Goal: Transaction & Acquisition: Book appointment/travel/reservation

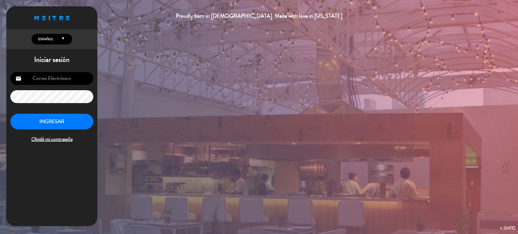
type input "[EMAIL_ADDRESS][DOMAIN_NAME]"
click at [60, 123] on button "INGRESAR" at bounding box center [51, 122] width 83 height 16
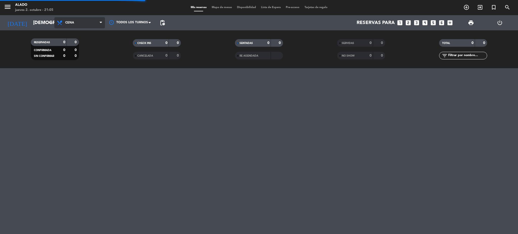
click at [59, 25] on icon at bounding box center [60, 23] width 7 height 6
click at [78, 45] on div "menu Alado jueves 2. octubre - 21:05 Mis reservas Mapa de mesas Disponibilidad …" at bounding box center [259, 34] width 518 height 68
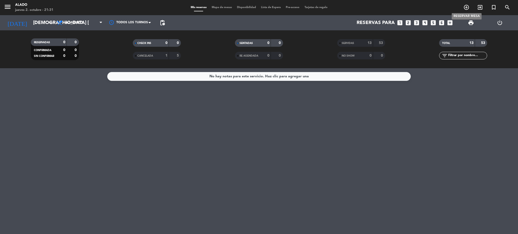
click at [467, 9] on icon "add_circle_outline" at bounding box center [467, 7] width 6 height 6
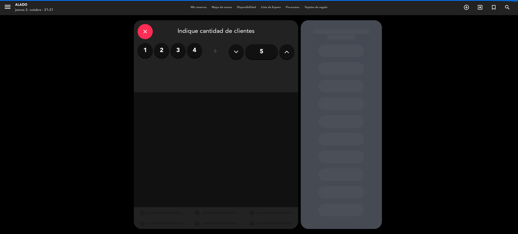
click at [161, 55] on label "2" at bounding box center [161, 50] width 15 height 15
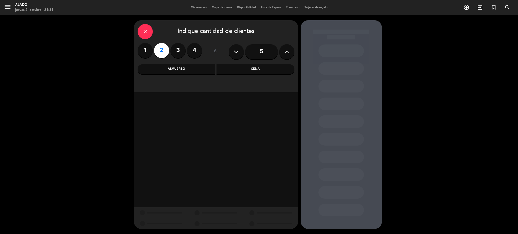
click at [258, 68] on div "Cena" at bounding box center [256, 69] width 78 height 10
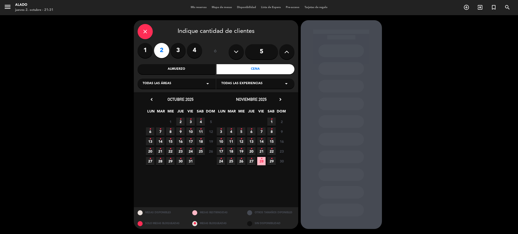
click at [191, 153] on span "24 •" at bounding box center [191, 151] width 8 height 8
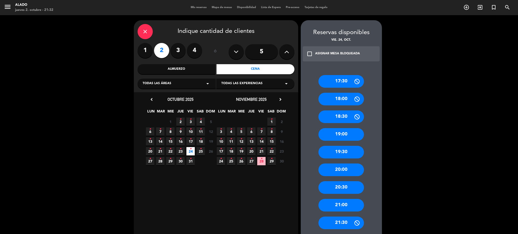
click at [334, 169] on div "20:00" at bounding box center [342, 170] width 46 height 13
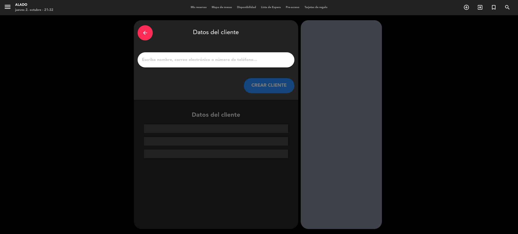
click at [233, 63] on input "1" at bounding box center [215, 59] width 149 height 7
type input "J"
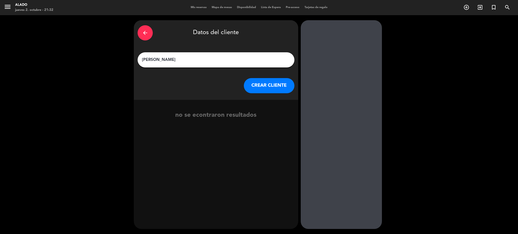
type input "[PERSON_NAME]"
click at [272, 84] on button "CREAR CLIENTE" at bounding box center [269, 85] width 51 height 15
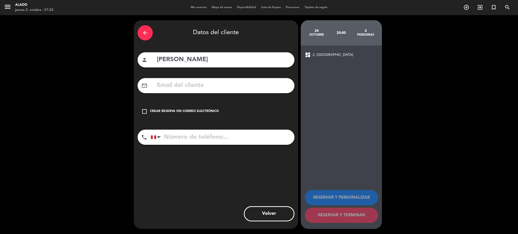
click at [177, 111] on div "Crear reserva sin correo electrónico" at bounding box center [184, 111] width 69 height 5
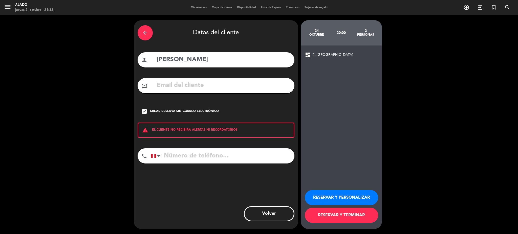
click at [331, 196] on button "RESERVAR Y PERSONALIZAR" at bounding box center [341, 197] width 73 height 15
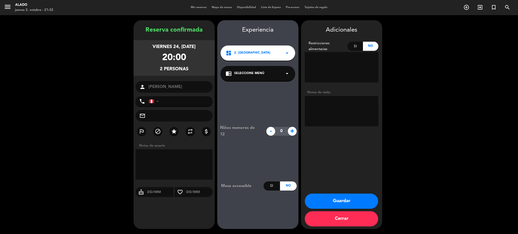
click at [333, 111] on textarea at bounding box center [342, 111] width 74 height 30
type textarea "SSJ // AP"
click at [313, 205] on button "Guardar" at bounding box center [341, 201] width 73 height 15
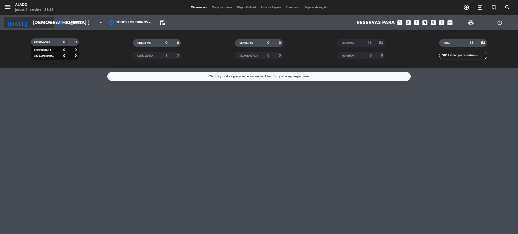
click at [42, 24] on input "[DEMOGRAPHIC_DATA] [DATE]" at bounding box center [61, 22] width 61 height 11
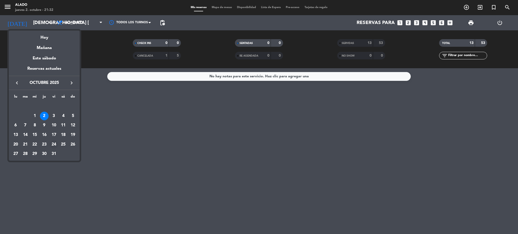
click at [53, 145] on div "24" at bounding box center [54, 144] width 9 height 9
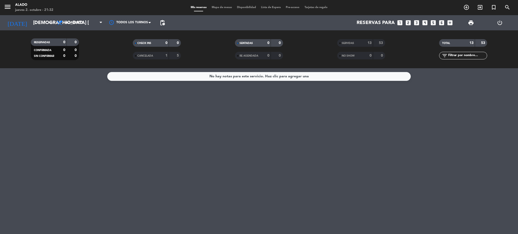
type input "vie. [DATE]"
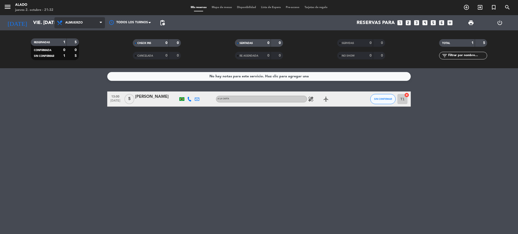
click at [80, 22] on span "Almuerzo" at bounding box center [73, 23] width 17 height 4
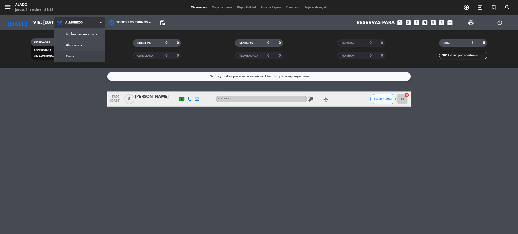
click at [76, 58] on div "menu Alado jueves 2. octubre - 21:32 Mis reservas Mapa de mesas Disponibilidad …" at bounding box center [259, 34] width 518 height 68
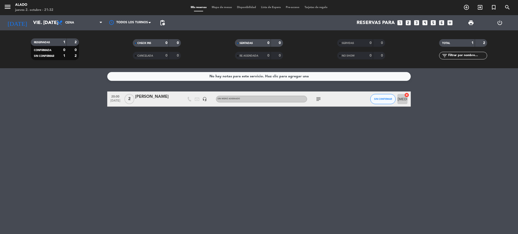
click at [317, 99] on icon "subject" at bounding box center [319, 99] width 6 height 6
